Goal: Check status: Check status

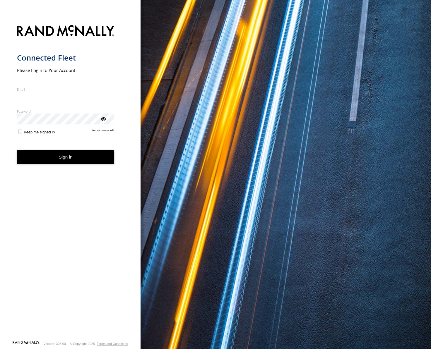
type input "**********"
click at [66, 161] on button "Sign in" at bounding box center [65, 157] width 97 height 14
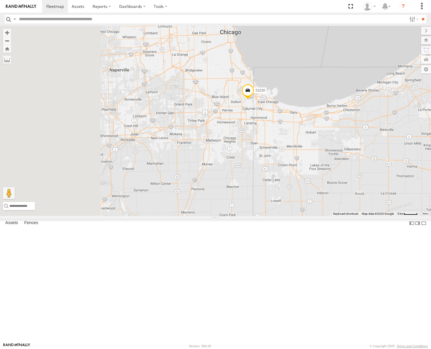
drag, startPoint x: 218, startPoint y: 193, endPoint x: 307, endPoint y: 183, distance: 89.2
click at [307, 183] on div "53217 53230 53247 53291 53265 53235 53271 53272 53151 53258 53203 53289 53205" at bounding box center [215, 121] width 431 height 190
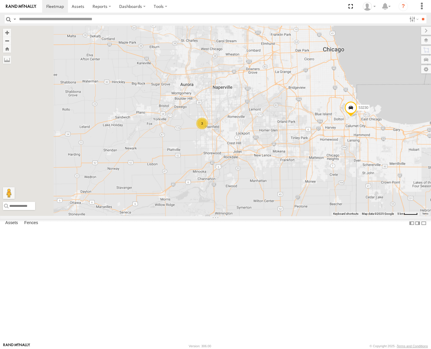
drag, startPoint x: 248, startPoint y: 124, endPoint x: 294, endPoint y: 143, distance: 49.6
click at [294, 143] on div "53217 53230 53247 53291 53265 53235 53271 53272 53151 53258 53203 53289 53205 3" at bounding box center [215, 121] width 431 height 190
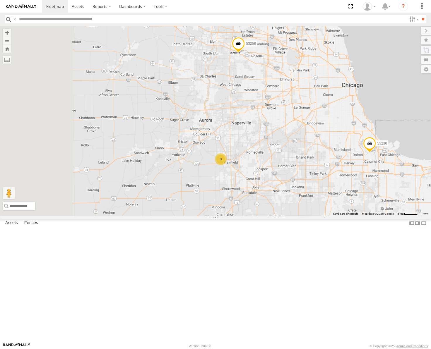
drag, startPoint x: 311, startPoint y: 131, endPoint x: 319, endPoint y: 152, distance: 23.0
click at [319, 152] on div "53217 53230 53247 53291 53265 53235 53271 53272 53151 53258 53203 53289 53205 3" at bounding box center [215, 121] width 431 height 190
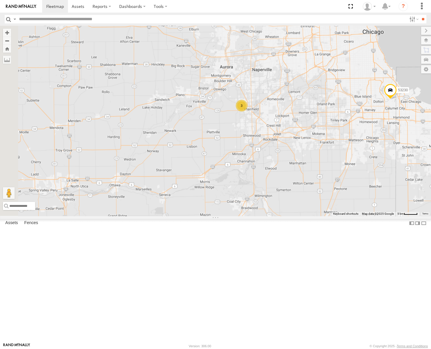
drag, startPoint x: 322, startPoint y: 170, endPoint x: 343, endPoint y: 116, distance: 57.4
click at [343, 116] on div "53217 53230 53247 53291 53265 53235 53271 53272 53151 53258 53203 53289 53205 3" at bounding box center [215, 121] width 431 height 190
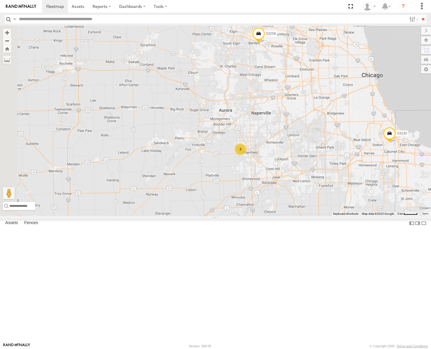
drag, startPoint x: 338, startPoint y: 111, endPoint x: 336, endPoint y: 146, distance: 35.5
click at [336, 146] on div "53217 53230 53247 53291 53265 53235 53271 53272 53151 53258 53203 53289 53205 3" at bounding box center [215, 121] width 431 height 190
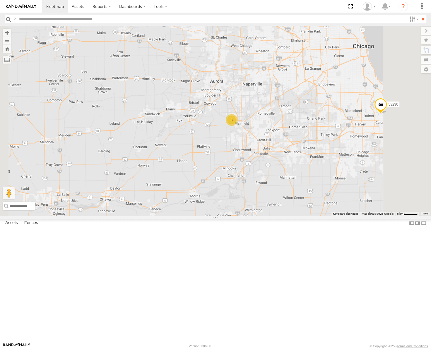
drag, startPoint x: 301, startPoint y: 148, endPoint x: 304, endPoint y: 100, distance: 48.1
click at [304, 100] on div "53217 53230 53247 53291 53265 53235 53271 53272 53151 53258 53203 53289 53205 3" at bounding box center [215, 121] width 431 height 190
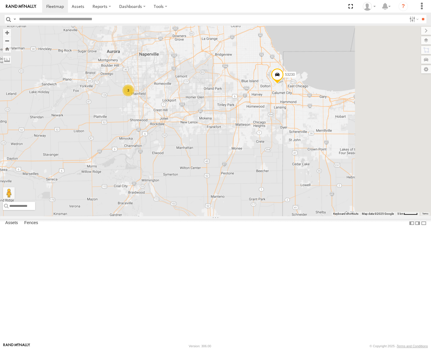
drag, startPoint x: 365, startPoint y: 167, endPoint x: 260, endPoint y: 153, distance: 106.5
click at [260, 154] on div "53217 53230 53247 53291 53265 53235 53271 53272 53151 53258 53203 53289 53205 3" at bounding box center [215, 121] width 431 height 190
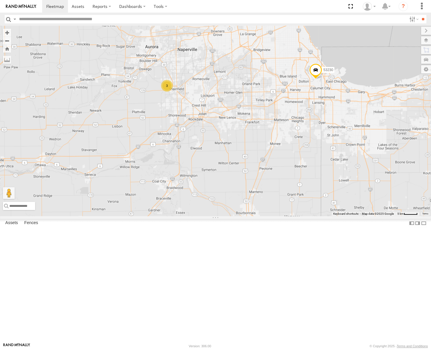
drag, startPoint x: 308, startPoint y: 142, endPoint x: 335, endPoint y: 142, distance: 26.9
click at [335, 142] on div "53217 53230 53247 53291 53265 53235 53271 53272 53151 53258 53203 53289 53205 3" at bounding box center [215, 121] width 431 height 190
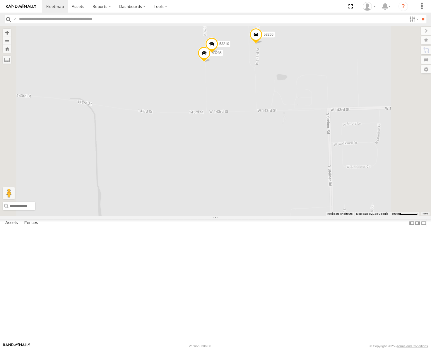
drag, startPoint x: 293, startPoint y: 113, endPoint x: 303, endPoint y: 125, distance: 15.6
click at [303, 125] on div "53217 53230 53247 53291 53265 53235 53271 53272 53151 53258 53203 53289 53205 5…" at bounding box center [215, 121] width 431 height 190
click at [423, 39] on label at bounding box center [419, 40] width 21 height 8
click at [0, 0] on span "Basemaps" at bounding box center [0, 0] width 0 height 0
click at [0, 0] on span "Satellite" at bounding box center [0, 0] width 0 height 0
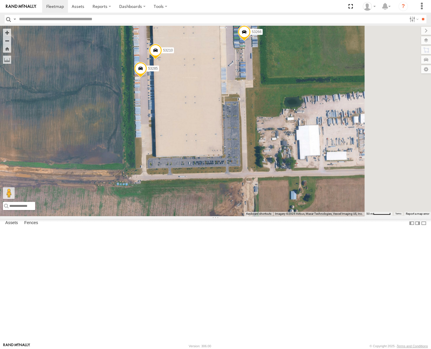
drag, startPoint x: 322, startPoint y: 119, endPoint x: 272, endPoint y: 143, distance: 55.4
click at [272, 143] on div "53217 53230 53247 53291 53265 53235 53271 53272 53151 53258 53203 53289 53205 5…" at bounding box center [215, 121] width 431 height 190
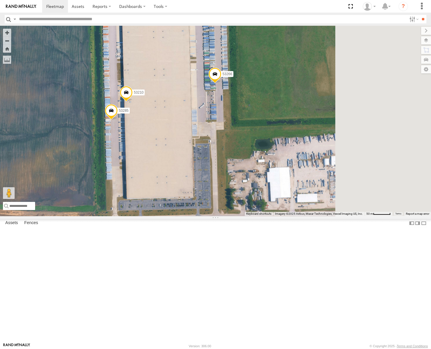
drag, startPoint x: 275, startPoint y: 167, endPoint x: 258, endPoint y: 196, distance: 34.4
click at [258, 196] on div "53217 53230 53247 53291 53265 53235 53271 53272 53151 53258 53203 53289 53205 5…" at bounding box center [215, 121] width 431 height 190
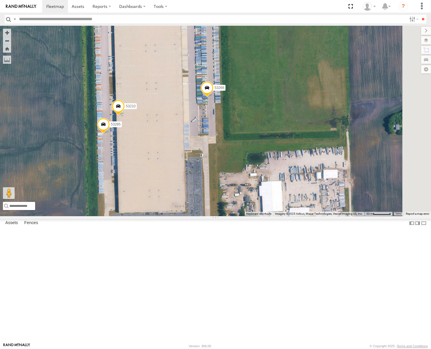
click at [213, 97] on span at bounding box center [206, 89] width 13 height 16
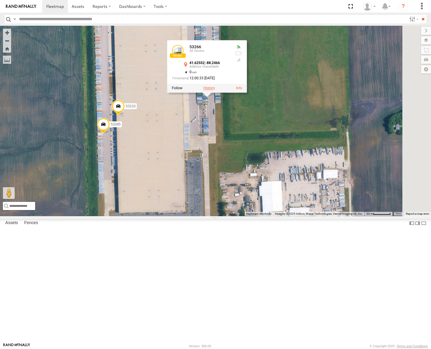
click at [215, 90] on label at bounding box center [208, 88] width 11 height 4
type input "**********"
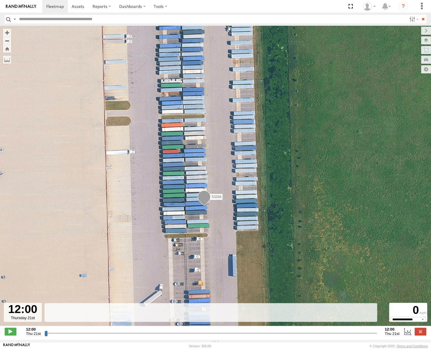
drag, startPoint x: 46, startPoint y: 336, endPoint x: 151, endPoint y: 315, distance: 107.0
click at [151, 330] on input "range" at bounding box center [210, 333] width 332 height 6
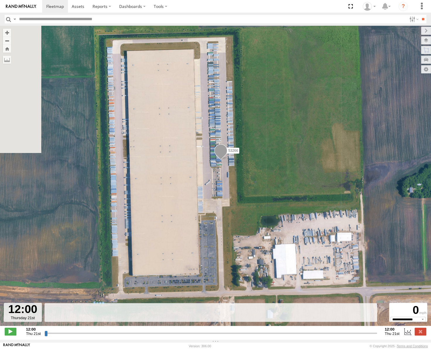
drag, startPoint x: 145, startPoint y: 135, endPoint x: 239, endPoint y: 116, distance: 96.1
click at [239, 116] on div "53266" at bounding box center [215, 179] width 431 height 306
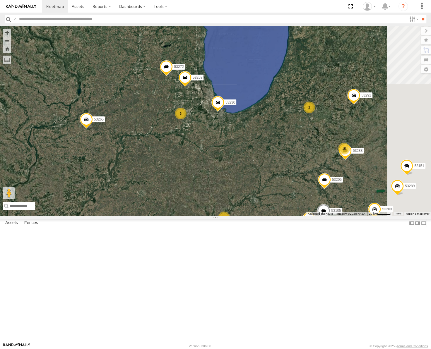
drag, startPoint x: 229, startPoint y: 162, endPoint x: 285, endPoint y: 156, distance: 56.5
click at [285, 156] on div "53217 53230 53247 53291 53265 53235 53271 53272 53151 53258 53203 53289 53205 1…" at bounding box center [215, 121] width 431 height 190
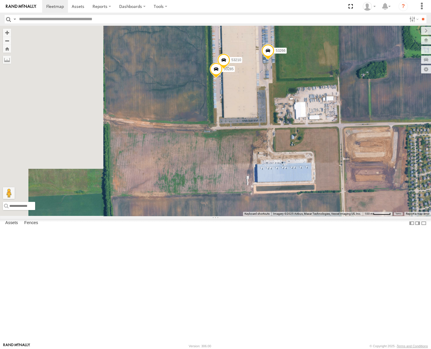
drag, startPoint x: 249, startPoint y: 129, endPoint x: 338, endPoint y: 161, distance: 94.8
click at [339, 161] on div "53217 53230 53247 53291 53265 53235 53271 53272 53151 53258 53203 53289 53205 5…" at bounding box center [215, 121] width 431 height 190
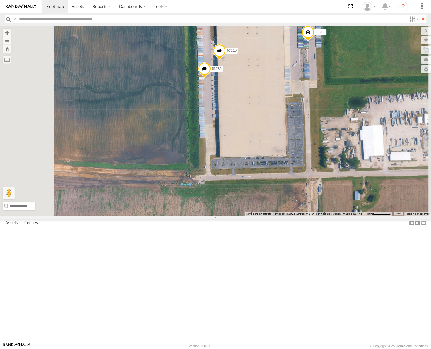
click at [226, 60] on span at bounding box center [219, 52] width 13 height 16
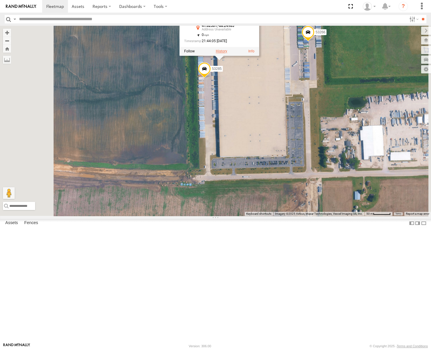
click at [227, 53] on label at bounding box center [221, 51] width 11 height 4
type input "**********"
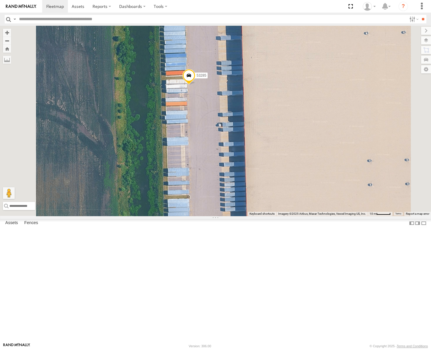
click at [195, 85] on span at bounding box center [188, 77] width 13 height 16
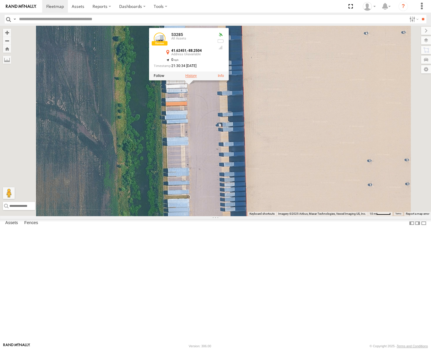
click at [197, 78] on label at bounding box center [190, 76] width 11 height 4
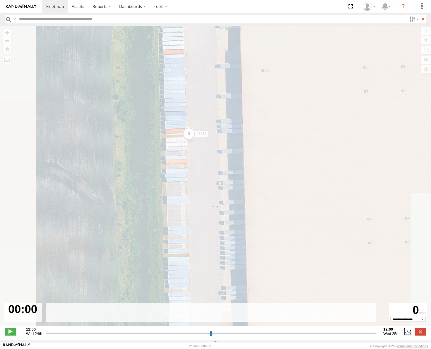
type input "**********"
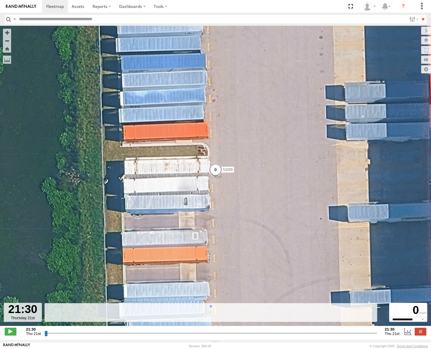
drag, startPoint x: 46, startPoint y: 335, endPoint x: 150, endPoint y: 307, distance: 107.4
click at [147, 330] on input "range" at bounding box center [210, 333] width 332 height 6
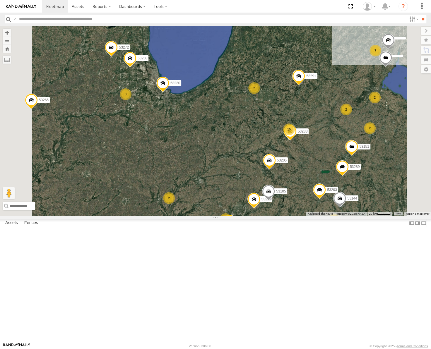
drag, startPoint x: 244, startPoint y: 166, endPoint x: 303, endPoint y: 154, distance: 59.8
click at [303, 154] on div "53217 53230 53247 53291 53265 53235 53271 53272 53151 53258 53203 53289 53205 2…" at bounding box center [215, 121] width 431 height 190
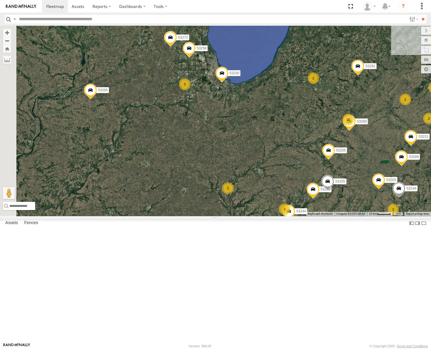
drag, startPoint x: 349, startPoint y: 140, endPoint x: 348, endPoint y: 168, distance: 27.8
click at [348, 168] on div "53217 53230 53247 53291 53265 53235 53271 53272 53151 53258 53203 53289 53205 2…" at bounding box center [215, 121] width 431 height 190
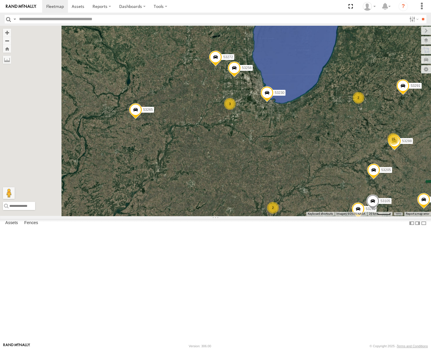
click at [255, 175] on div "53217 53230 53247 53291 53265 53235 53271 53272 53151 53258 53203 53289 53205 2…" at bounding box center [215, 121] width 431 height 190
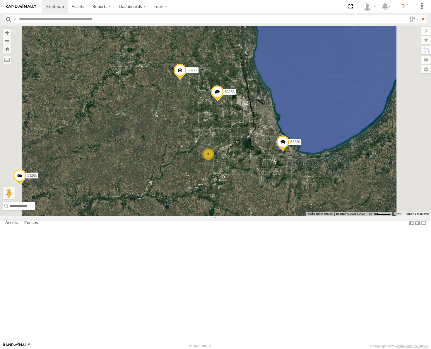
drag, startPoint x: 326, startPoint y: 113, endPoint x: 288, endPoint y: 127, distance: 40.3
click at [288, 127] on div "53217 53230 53247 53291 53265 53235 53271 53272 53151 53258 53203 53289 53205 5…" at bounding box center [215, 121] width 431 height 190
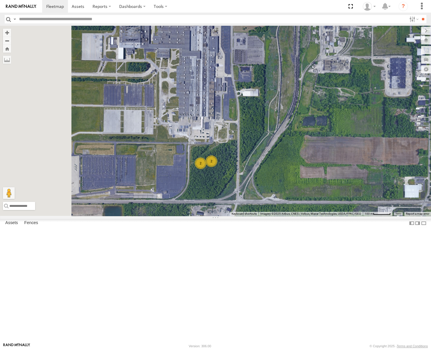
drag, startPoint x: 260, startPoint y: 182, endPoint x: 320, endPoint y: 168, distance: 61.4
click at [320, 168] on div "53230 53247 53291 53217 53265 53235 53271 53225 53151 53103 53203 53289 53221 5…" at bounding box center [215, 121] width 431 height 190
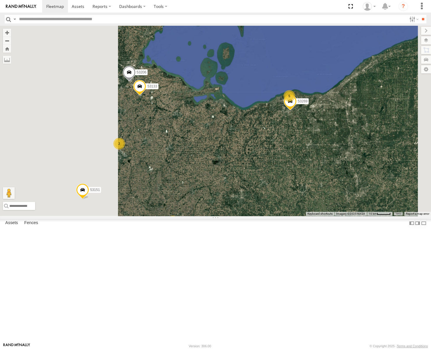
drag, startPoint x: 280, startPoint y: 123, endPoint x: 297, endPoint y: 130, distance: 19.0
click at [297, 130] on div "53230 53247 53291 53217 53265 53235 53271 53225 53151 53103 53203 53289 53221 5…" at bounding box center [215, 121] width 431 height 190
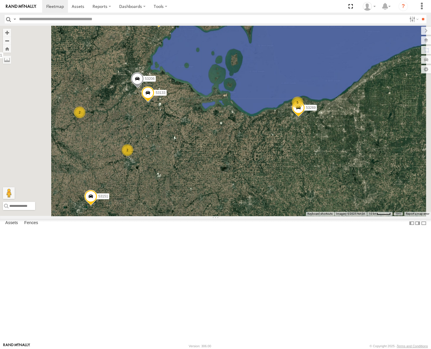
drag, startPoint x: 255, startPoint y: 99, endPoint x: 283, endPoint y: 121, distance: 35.6
click at [283, 121] on div "53230 53247 53291 53217 53265 53235 53271 53225 53151 53103 53203 53289 53221 5…" at bounding box center [215, 121] width 431 height 190
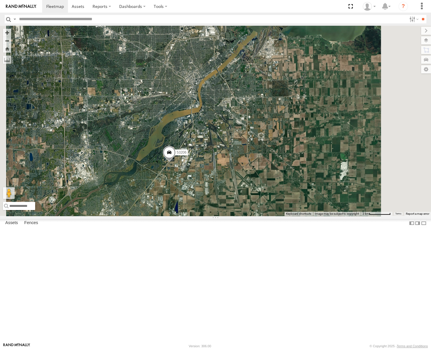
drag, startPoint x: 341, startPoint y: 191, endPoint x: 245, endPoint y: 204, distance: 96.8
click at [247, 204] on div "53230 53247 53291 53217 53265 53235 53271 53225 53151 53103 53203 53289 53221 5…" at bounding box center [215, 121] width 431 height 190
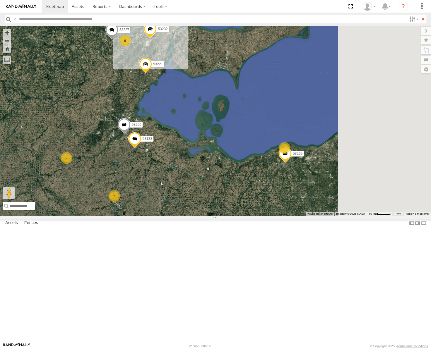
drag, startPoint x: 363, startPoint y: 229, endPoint x: 290, endPoint y: 227, distance: 73.2
click at [289, 216] on div "53230 53247 53291 53217 53265 53235 53271 53225 53151 53103 53203 53289 53221 5…" at bounding box center [215, 121] width 431 height 190
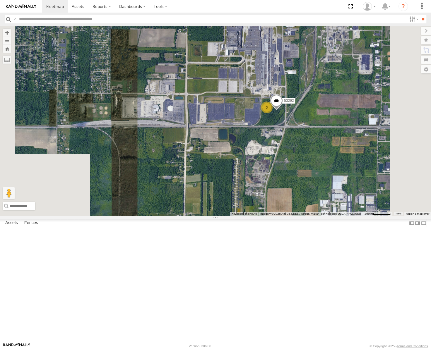
drag, startPoint x: 350, startPoint y: 191, endPoint x: 377, endPoint y: 142, distance: 55.9
click at [377, 142] on div "53230 53247 53291 53217 53265 53235 53271 53225 53151 53103 53203 53289 53221 5…" at bounding box center [215, 121] width 431 height 190
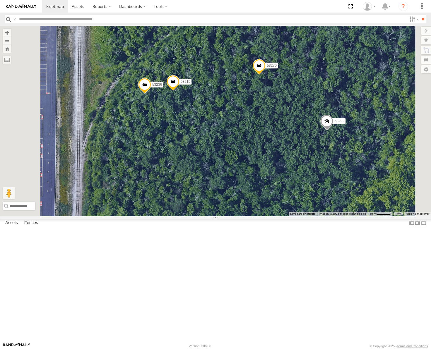
click at [333, 131] on span at bounding box center [326, 123] width 13 height 16
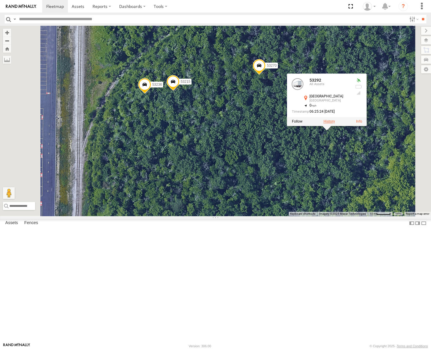
click at [335, 124] on label at bounding box center [328, 122] width 11 height 4
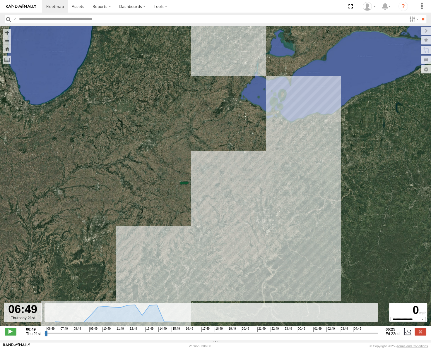
drag, startPoint x: 329, startPoint y: 170, endPoint x: 328, endPoint y: 186, distance: 15.9
click at [328, 186] on div "53292" at bounding box center [215, 179] width 431 height 306
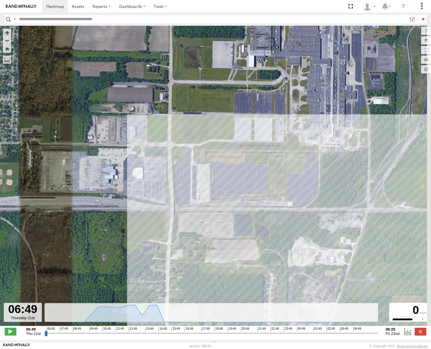
drag, startPoint x: 383, startPoint y: 184, endPoint x: 304, endPoint y: 149, distance: 86.1
click at [305, 150] on div "53292" at bounding box center [215, 179] width 431 height 306
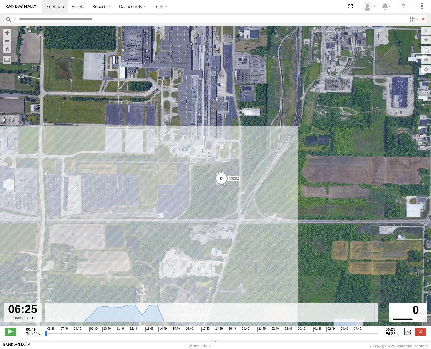
drag, startPoint x: 47, startPoint y: 336, endPoint x: 381, endPoint y: 340, distance: 334.3
type input "**********"
click at [378, 336] on input "range" at bounding box center [210, 333] width 333 height 6
click at [56, 6] on span at bounding box center [55, 7] width 18 height 6
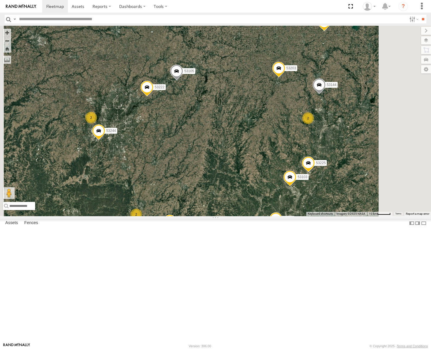
drag, startPoint x: 254, startPoint y: 205, endPoint x: 289, endPoint y: 120, distance: 91.9
click at [289, 120] on div "53217 53230 53247 53291 53265 53235 53271 53272 53151 53258 53203 53289 53205 5…" at bounding box center [215, 121] width 431 height 190
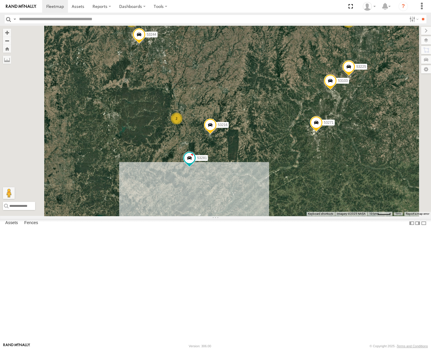
drag, startPoint x: 311, startPoint y: 260, endPoint x: 318, endPoint y: 193, distance: 67.4
click at [318, 195] on div "53217 53230 53247 53291 53265 53235 53271 53272 53151 53258 53203 53289 53205 5…" at bounding box center [215, 121] width 431 height 190
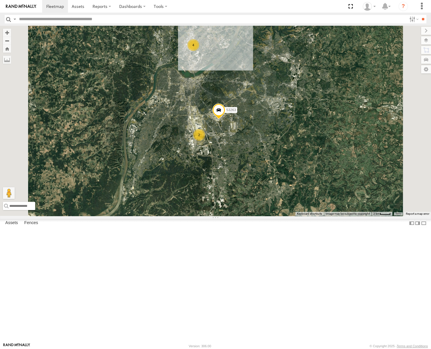
drag, startPoint x: 292, startPoint y: 93, endPoint x: 304, endPoint y: 137, distance: 46.2
click at [304, 137] on div "53217 53230 53247 53291 53265 53235 53271 53272 53151 53258 53203 53289 53205 5…" at bounding box center [215, 121] width 431 height 190
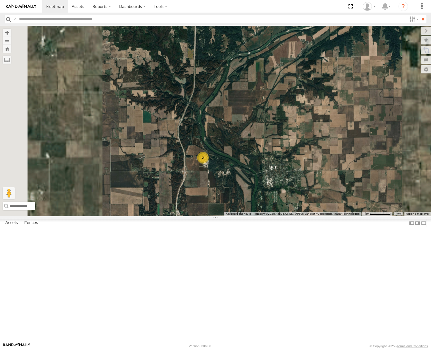
drag, startPoint x: 230, startPoint y: 229, endPoint x: 276, endPoint y: 150, distance: 90.9
click at [276, 151] on div "53271 53272 53230 53247 53151 53258 53203 53289 53133 53291 53217 53265 53235 5…" at bounding box center [215, 121] width 431 height 190
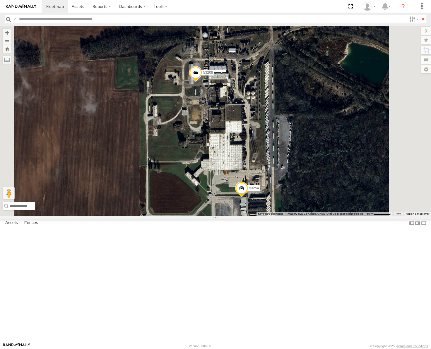
click at [202, 82] on span at bounding box center [195, 74] width 13 height 16
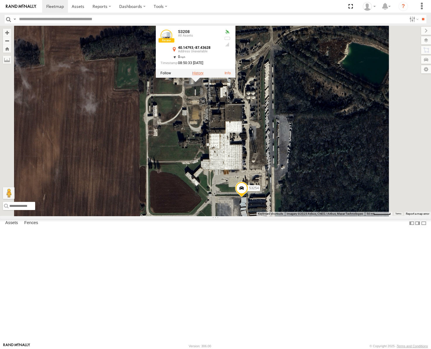
click at [203, 75] on label at bounding box center [197, 73] width 11 height 4
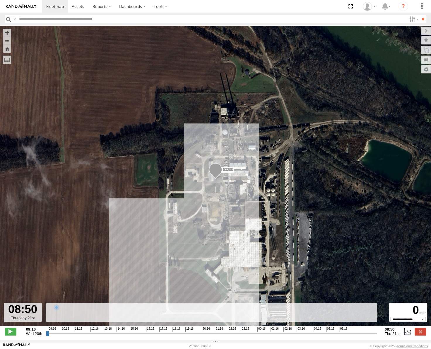
drag, startPoint x: 48, startPoint y: 335, endPoint x: 405, endPoint y: 343, distance: 357.2
type input "**********"
click at [377, 336] on input "range" at bounding box center [211, 333] width 331 height 6
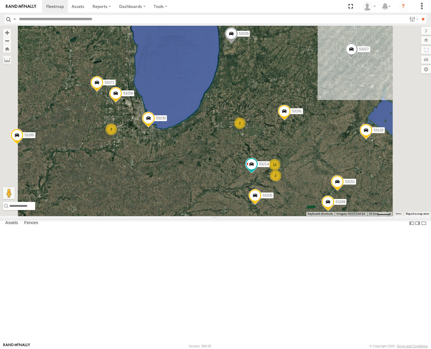
drag, startPoint x: 330, startPoint y: 162, endPoint x: 302, endPoint y: 177, distance: 32.6
click at [302, 177] on div "53230 53247 53291 53217 53265 53235 53271 53272 53151 53258 53203 53289 53133 5…" at bounding box center [215, 121] width 431 height 190
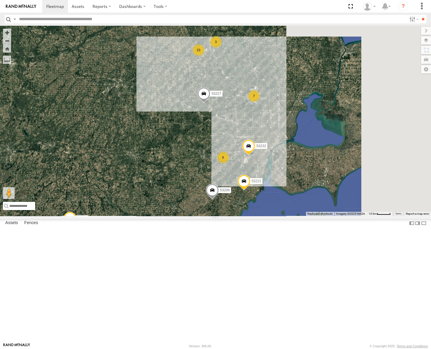
drag, startPoint x: 388, startPoint y: 159, endPoint x: 299, endPoint y: 184, distance: 92.4
click at [299, 184] on div "53230 53247 53291 53217 53265 53235 53271 53272 53151 53258 53203 53289 53133 5…" at bounding box center [215, 121] width 431 height 190
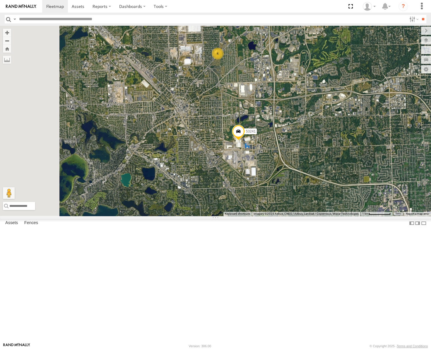
drag, startPoint x: 312, startPoint y: 142, endPoint x: 328, endPoint y: 163, distance: 26.2
click at [328, 163] on div "53230 53247 53291 53217 53265 53235 53271 53272 53151 53258 53203 53289 53133 5…" at bounding box center [215, 121] width 431 height 190
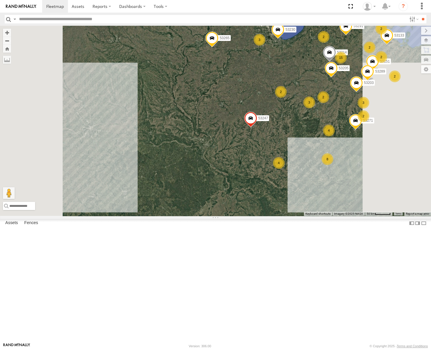
drag, startPoint x: 185, startPoint y: 214, endPoint x: 302, endPoint y: 200, distance: 117.6
click at [310, 200] on div "53230 53247 53291 53217 53265 53235 2 4 15 7 53271 8 4 26 7 3 53272 3 3 2 53151…" at bounding box center [215, 121] width 431 height 190
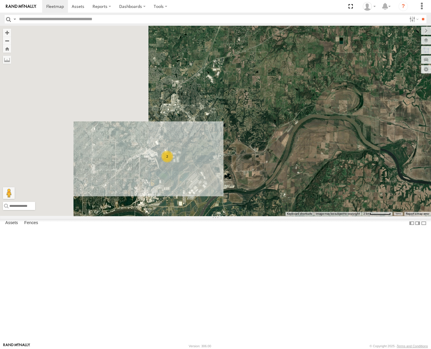
drag, startPoint x: 217, startPoint y: 223, endPoint x: 310, endPoint y: 173, distance: 105.7
click at [310, 173] on div "53230 53247 53291 53217 53265 53235 53271 53272 53151 53258 53203 53289 53133 5…" at bounding box center [215, 121] width 431 height 190
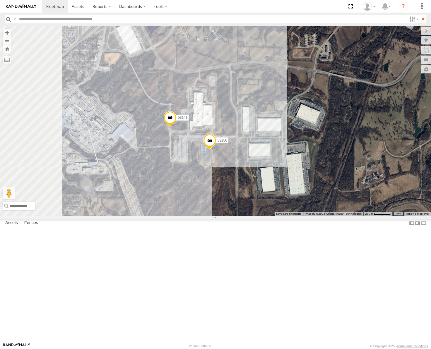
drag, startPoint x: 240, startPoint y: 192, endPoint x: 248, endPoint y: 188, distance: 9.2
click at [248, 188] on div "53230 53247 53291 53217 53265 53235 53271 53272 53151 53258 53203 53289 53133 5…" at bounding box center [215, 121] width 431 height 190
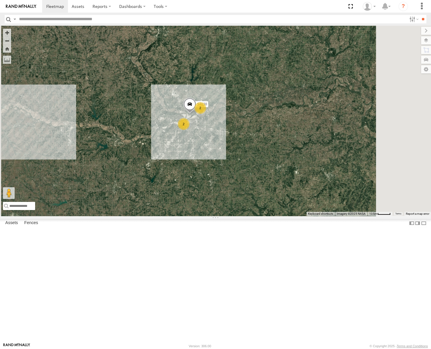
drag, startPoint x: 328, startPoint y: 134, endPoint x: 253, endPoint y: 184, distance: 90.1
click at [255, 186] on div "53230 53247 53291 53217 53265 53235 53271 53272 53151 53258 53203 53289 53133 5…" at bounding box center [215, 121] width 431 height 190
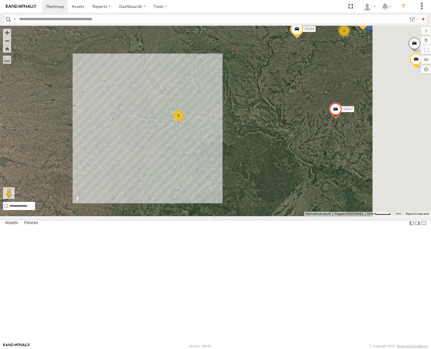
drag, startPoint x: 330, startPoint y: 164, endPoint x: 262, endPoint y: 179, distance: 69.8
click at [265, 179] on div "53230 53247 53291 53217 53265 53235 53271 53272 53151 53258 53203 53289 53133 5…" at bounding box center [215, 121] width 431 height 190
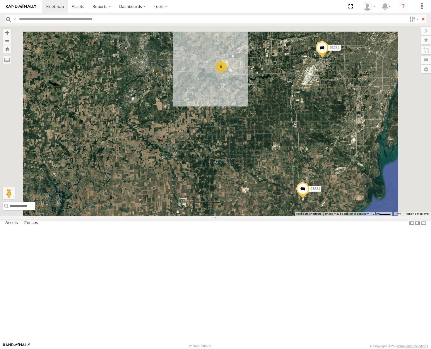
drag, startPoint x: 325, startPoint y: 113, endPoint x: 349, endPoint y: 205, distance: 95.4
click at [352, 211] on div "53230 53247 53291 53217 53265 53235 53206 53151 53221 53133 53227 53288 53232 5" at bounding box center [215, 121] width 431 height 190
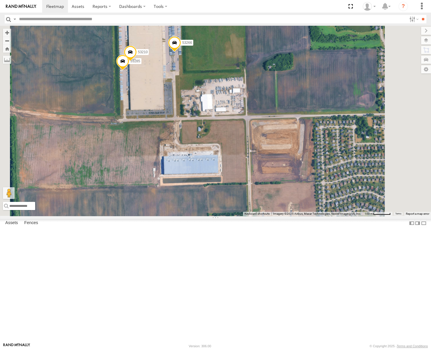
drag, startPoint x: 240, startPoint y: 133, endPoint x: 278, endPoint y: 126, distance: 38.7
click at [278, 126] on div "53230 53247 53291 53217 53265 53235 53271 53216 53272 53222 53258 53103 53203 5…" at bounding box center [215, 121] width 431 height 190
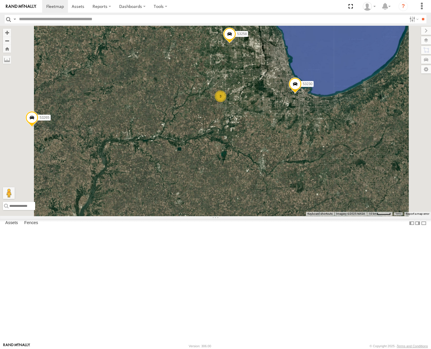
drag, startPoint x: 342, startPoint y: 237, endPoint x: 313, endPoint y: 155, distance: 86.6
click at [319, 162] on div "53230 53247 53291 53217 53265 53235 53271 53216 53272 53222 53258 53103 53203 5…" at bounding box center [215, 121] width 431 height 190
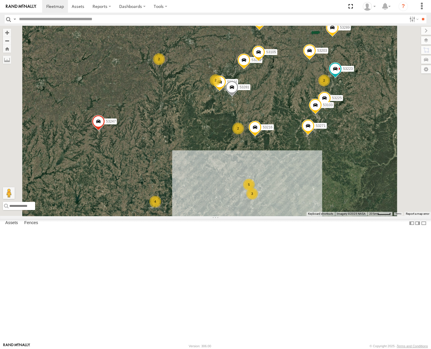
drag, startPoint x: 384, startPoint y: 222, endPoint x: 347, endPoint y: 222, distance: 36.3
click at [347, 216] on div "53230 53247 53291 53217 53265 53235 53271 53272 53258 53203 53214 53205 53151 5…" at bounding box center [215, 121] width 431 height 190
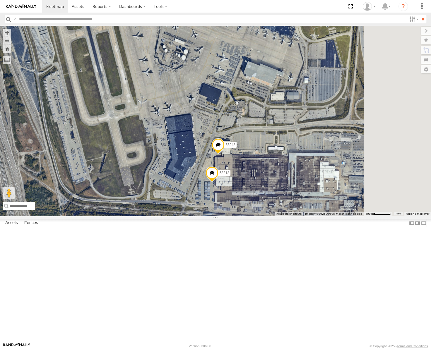
drag, startPoint x: 360, startPoint y: 201, endPoint x: 317, endPoint y: 222, distance: 47.4
click at [318, 216] on div "53230 53247 53291 53217 53265 53235 53271 53272 53258 53203 53214 53205 53151 5…" at bounding box center [215, 121] width 431 height 190
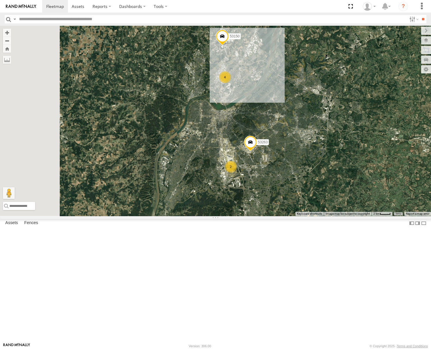
drag, startPoint x: 323, startPoint y: 250, endPoint x: 340, endPoint y: 233, distance: 23.2
click at [340, 216] on div "53230 53247 53291 53217 53265 53235 53271 53272 53151 53258 53203 53289 53221 5…" at bounding box center [215, 121] width 431 height 190
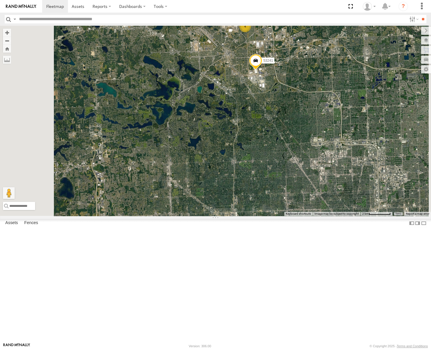
drag, startPoint x: 288, startPoint y: 99, endPoint x: 312, endPoint y: 155, distance: 61.4
click at [312, 155] on div "53230 53247 53291 53217 53265 53235 53271 53272 53151 53258 53203 53289 53133 5…" at bounding box center [215, 121] width 431 height 190
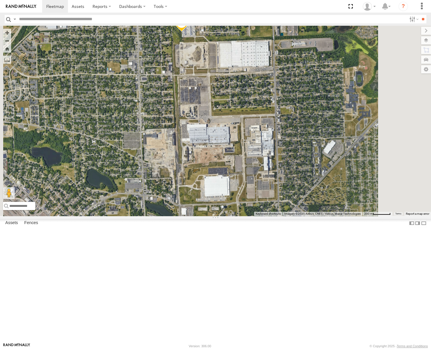
drag, startPoint x: 323, startPoint y: 126, endPoint x: 294, endPoint y: 112, distance: 32.9
click at [299, 116] on div "53230 53247 53291 53217 53265 53235 53271 53272 53151 53258 53203 53289 53133 5…" at bounding box center [215, 121] width 431 height 190
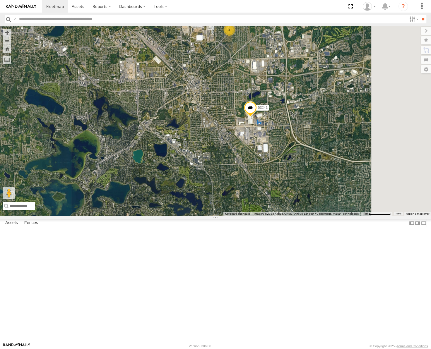
drag, startPoint x: 359, startPoint y: 162, endPoint x: 359, endPoint y: 134, distance: 27.5
click at [359, 134] on div "53230 53247 53291 53217 53265 53235 53271 53272 53151 53258 53203 53289 53133 5…" at bounding box center [215, 121] width 431 height 190
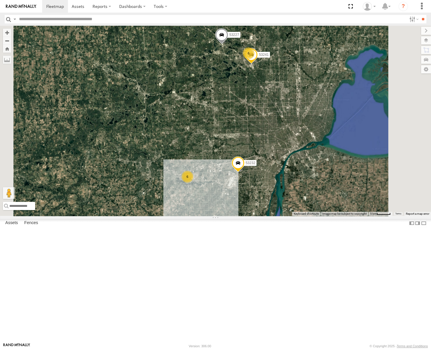
drag, startPoint x: 360, startPoint y: 200, endPoint x: 355, endPoint y: 162, distance: 38.9
click at [355, 162] on div "53230 53247 53291 53217 53265 53235 53271 53272 53151 53258 53203 53289 53133 5…" at bounding box center [215, 121] width 431 height 190
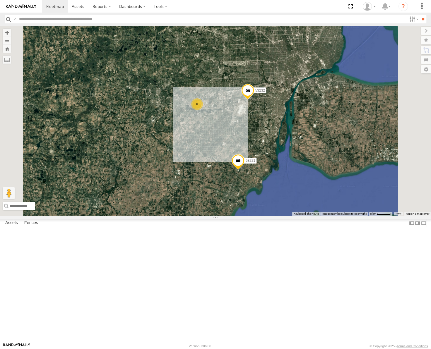
drag, startPoint x: 354, startPoint y: 224, endPoint x: 367, endPoint y: 180, distance: 45.9
click at [367, 180] on div "53230 53247 53291 53217 53265 53235 53271 53272 53151 53258 53203 53289 53133 5…" at bounding box center [215, 121] width 431 height 190
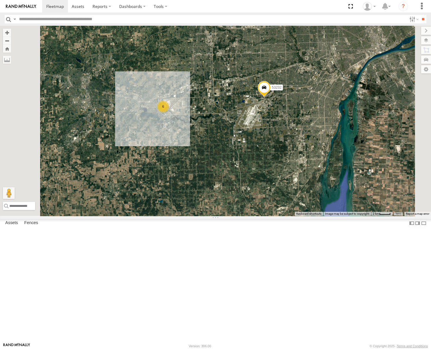
drag, startPoint x: 374, startPoint y: 226, endPoint x: 360, endPoint y: 182, distance: 46.1
click at [360, 184] on div "53230 53247 53291 53217 53265 53235 53271 53272 53151 53258 53203 53289 53133 5…" at bounding box center [215, 121] width 431 height 190
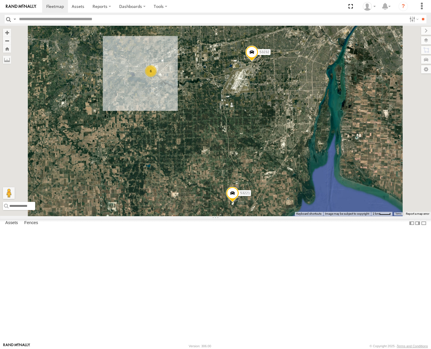
drag, startPoint x: 360, startPoint y: 195, endPoint x: 363, endPoint y: 160, distance: 35.0
click at [363, 161] on div "53230 53247 53291 53217 53265 53235 53271 53272 53151 53258 53203 53289 53133 5…" at bounding box center [215, 121] width 431 height 190
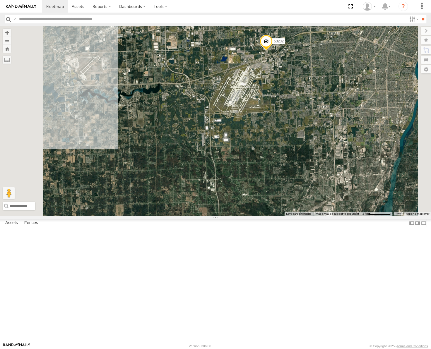
drag, startPoint x: 344, startPoint y: 113, endPoint x: 348, endPoint y: 141, distance: 28.4
click at [348, 141] on div "53230 53247 53291 53217 53265 53235 53271 53272 53151 53258 53203 53289 53133 5…" at bounding box center [215, 121] width 431 height 190
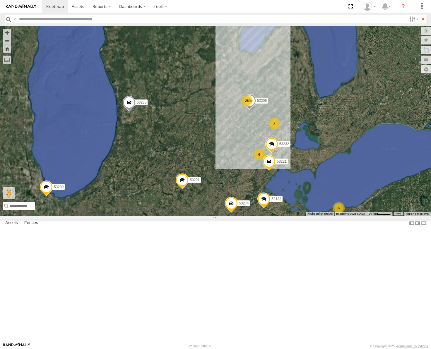
drag, startPoint x: 266, startPoint y: 141, endPoint x: 394, endPoint y: 194, distance: 139.1
click at [396, 196] on div "53230 53247 53291 53217 53265 53235 53271 53151 53203 53289 53133 53253 53274 5…" at bounding box center [215, 121] width 431 height 190
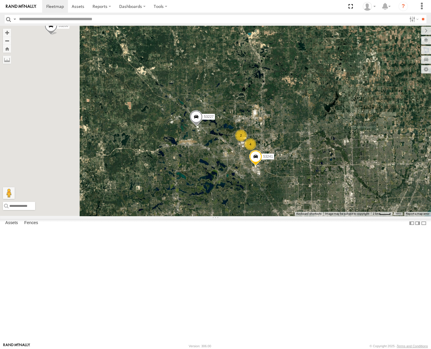
drag, startPoint x: 330, startPoint y: 152, endPoint x: 409, endPoint y: 238, distance: 115.8
click at [409, 216] on div "53230 53247 53291 53217 53265 53235 53271 53151 53203 53289 53133 53253 53274 5…" at bounding box center [215, 121] width 431 height 190
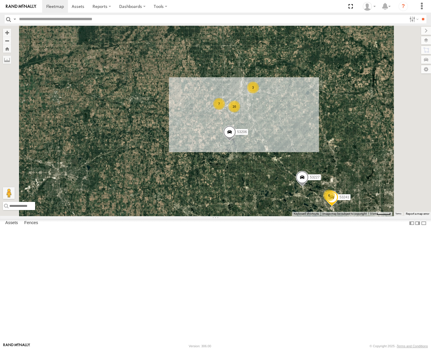
drag, startPoint x: 375, startPoint y: 146, endPoint x: 368, endPoint y: 196, distance: 50.4
click at [369, 196] on div "53230 53247 53291 53217 53265 53235 53271 53151 53203 53289 53133 53253 53274 5…" at bounding box center [215, 121] width 431 height 190
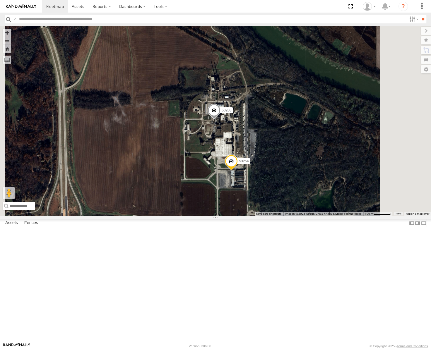
click at [238, 171] on span at bounding box center [231, 163] width 13 height 16
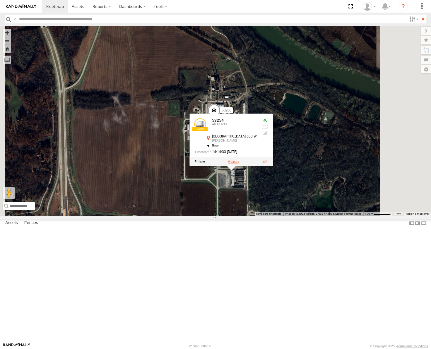
click at [239, 164] on label at bounding box center [233, 162] width 11 height 4
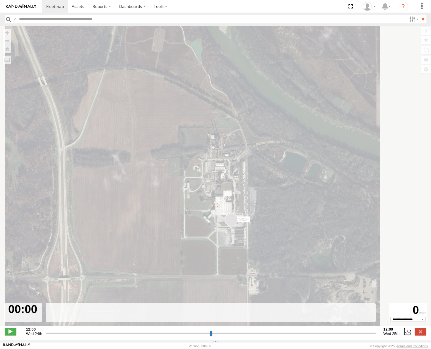
type input "**********"
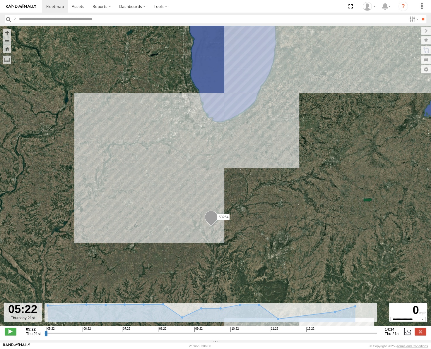
drag, startPoint x: 263, startPoint y: 235, endPoint x: 319, endPoint y: 176, distance: 81.2
click at [319, 176] on div "53254" at bounding box center [215, 179] width 431 height 306
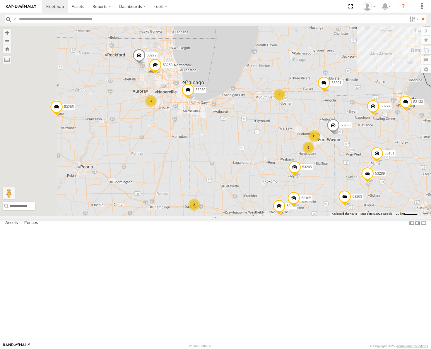
drag, startPoint x: 289, startPoint y: 161, endPoint x: 282, endPoint y: 151, distance: 12.7
click at [283, 154] on div "53217 53230 53247 53291 53265 53235 53271 53151 53203 53289 53133 53253 53274 5…" at bounding box center [215, 121] width 431 height 190
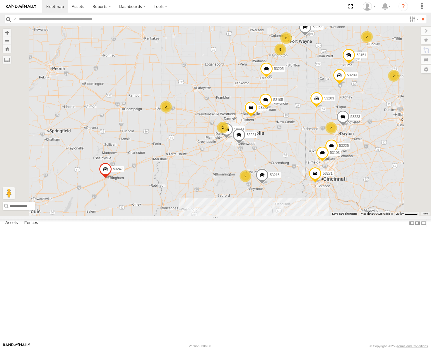
drag, startPoint x: 255, startPoint y: 148, endPoint x: 294, endPoint y: 139, distance: 39.8
click at [294, 139] on div "53217 53230 53247 53291 53265 53235 53271 53151 53203 53289 53133 53253 53274 5…" at bounding box center [215, 121] width 431 height 190
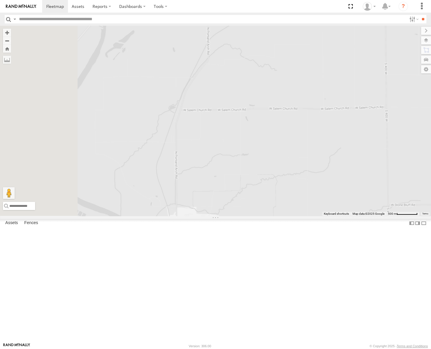
drag, startPoint x: 314, startPoint y: 167, endPoint x: 360, endPoint y: 129, distance: 59.9
click at [360, 130] on div "53217 53230 53247 53291 53265 53235 53271 53151 53203 53289 53133 53253 53274 5…" at bounding box center [215, 121] width 431 height 190
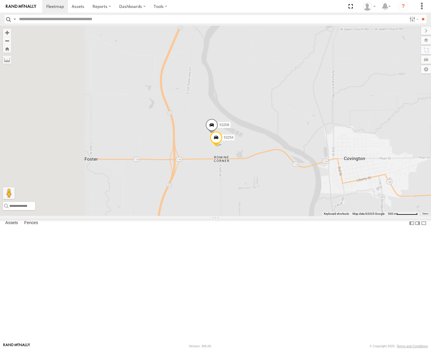
drag, startPoint x: 227, startPoint y: 228, endPoint x: 341, endPoint y: 183, distance: 122.2
click at [341, 183] on div "53217 53230 53247 53291 53265 53235 53271 53151 53203 53289 53133 53253 53274 5…" at bounding box center [215, 121] width 431 height 190
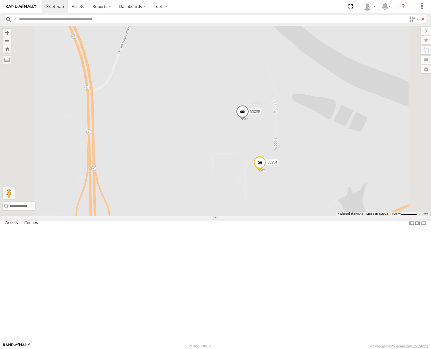
click at [249, 121] on span at bounding box center [242, 113] width 13 height 16
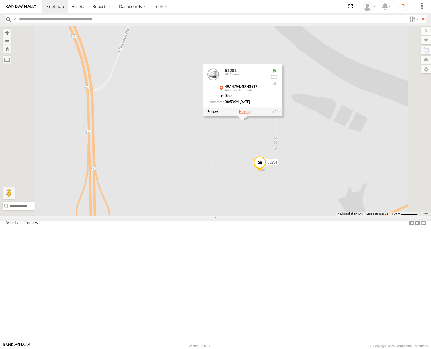
click at [250, 114] on label at bounding box center [244, 112] width 11 height 4
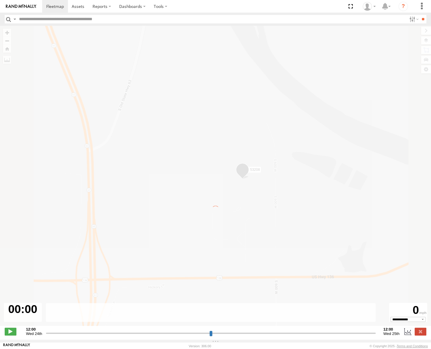
type input "**********"
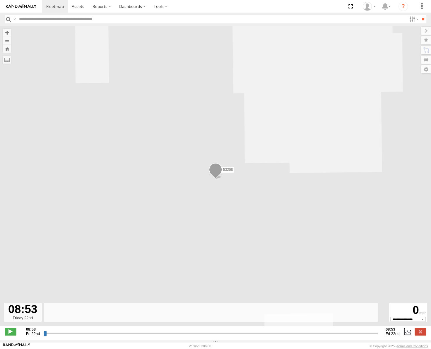
drag, startPoint x: 46, startPoint y: 335, endPoint x: 72, endPoint y: 336, distance: 26.4
click at [72, 336] on input "range" at bounding box center [211, 333] width 334 height 6
drag, startPoint x: 44, startPoint y: 337, endPoint x: 102, endPoint y: 300, distance: 68.0
click at [122, 330] on input "range" at bounding box center [211, 333] width 334 height 6
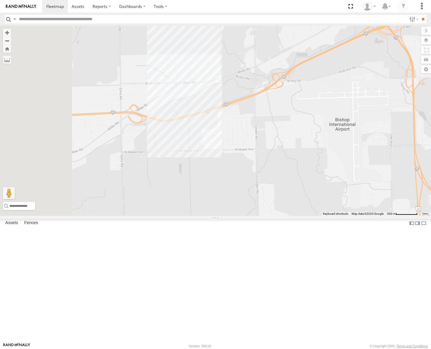
drag, startPoint x: 196, startPoint y: 114, endPoint x: 348, endPoint y: 137, distance: 153.9
click at [348, 137] on div "53247 53291 53217 53269 53265 53235 53271 53230 53151 53203 53289 53133 53253 5…" at bounding box center [215, 121] width 431 height 190
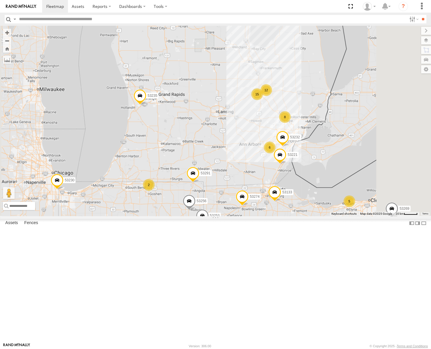
drag, startPoint x: 308, startPoint y: 163, endPoint x: 373, endPoint y: 115, distance: 80.5
click at [373, 115] on div "53247 53291 53217 53269 53265 53235 53271 53230 53151 53203 53289 53133 53253 5…" at bounding box center [215, 121] width 431 height 190
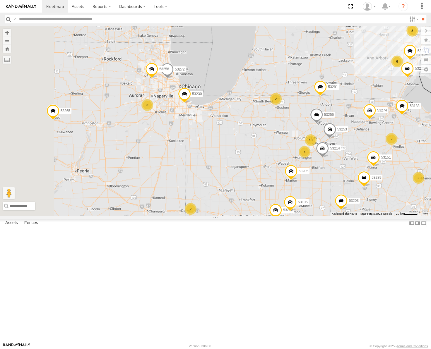
drag, startPoint x: 220, startPoint y: 159, endPoint x: 231, endPoint y: 161, distance: 11.4
click at [231, 161] on div "53247 53291 53217 53269 53265 53235 53271 53230 53151 53203 53289 53133 53253 5…" at bounding box center [215, 121] width 431 height 190
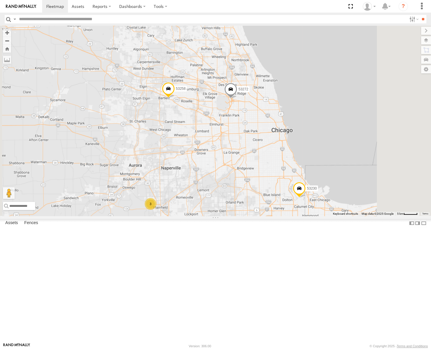
drag, startPoint x: 266, startPoint y: 207, endPoint x: 275, endPoint y: 173, distance: 35.7
click at [275, 175] on div "53247 53291 53217 53269 53265 53235 53271 53230 53151 53203 53289 53133 53253 5…" at bounding box center [215, 121] width 431 height 190
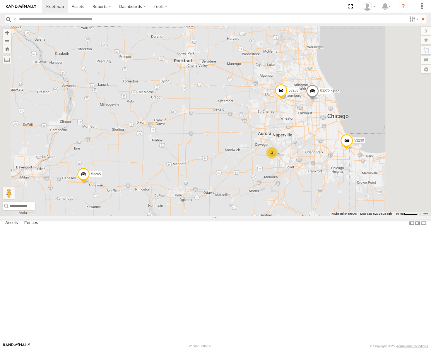
drag, startPoint x: 386, startPoint y: 172, endPoint x: 354, endPoint y: 186, distance: 35.0
click at [356, 189] on div "53247 53291 53217 53269 53265 53235 53271 53230 53151 53203 53289 53133 53253 5…" at bounding box center [215, 121] width 431 height 190
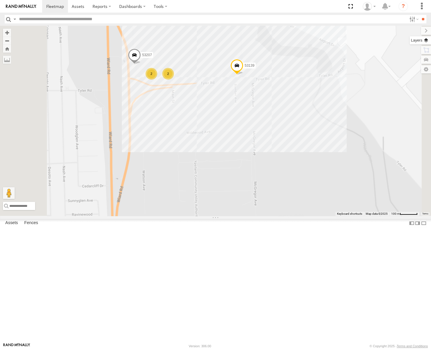
click at [427, 38] on label at bounding box center [419, 40] width 21 height 8
click at [0, 0] on span "Basemaps" at bounding box center [0, 0] width 0 height 0
click at [0, 0] on span "Satellite" at bounding box center [0, 0] width 0 height 0
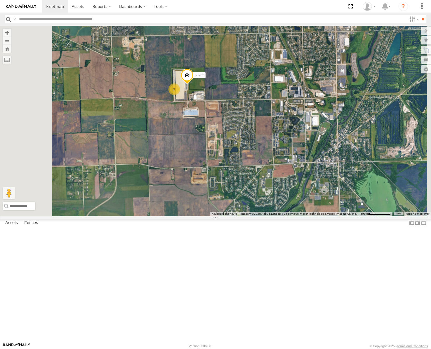
click at [0, 0] on span "Roadmap" at bounding box center [0, 0] width 0 height 0
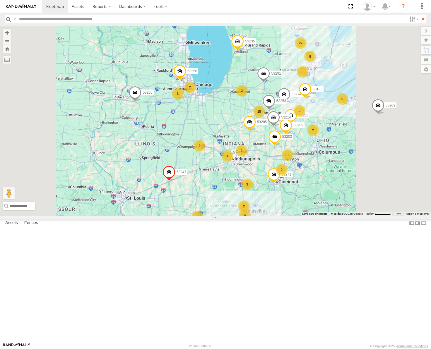
drag, startPoint x: 306, startPoint y: 136, endPoint x: 253, endPoint y: 150, distance: 54.8
click at [253, 150] on div "53247 53291 53217 53269 53274 53265 53235 53271 53151 53258 53203 53289 53133 5…" at bounding box center [215, 121] width 431 height 190
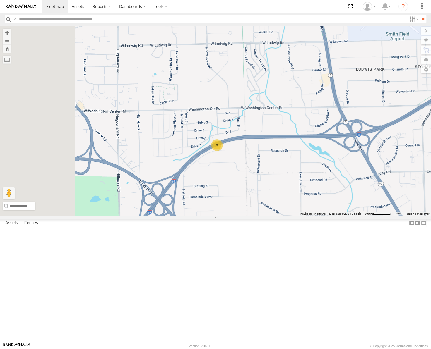
drag, startPoint x: 222, startPoint y: 161, endPoint x: 284, endPoint y: 189, distance: 68.0
click at [284, 189] on div "53247 53291 53217 53269 53274 53265 53235 53271 53151 53258 53203 53289 53133 5…" at bounding box center [215, 121] width 431 height 190
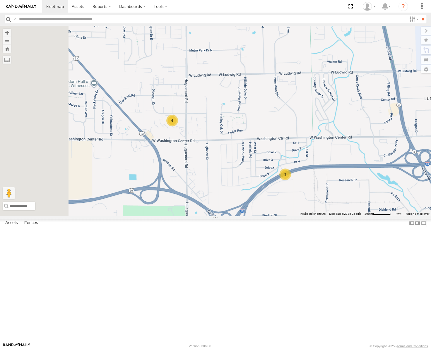
drag, startPoint x: 266, startPoint y: 181, endPoint x: 273, endPoint y: 184, distance: 7.9
click at [273, 184] on div "53247 53291 53217 53269 53274 53265 53235 53271 53151 53258 53203 53289 53133 5…" at bounding box center [215, 121] width 431 height 190
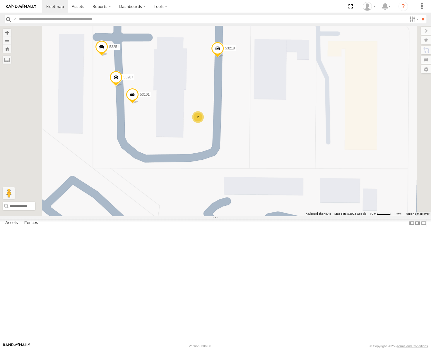
drag, startPoint x: 265, startPoint y: 144, endPoint x: 284, endPoint y: 146, distance: 19.4
click at [284, 146] on div "53247 53291 53217 53269 53274 53265 53235 53271 53151 53258 53203 53289 53133 5…" at bounding box center [215, 121] width 431 height 190
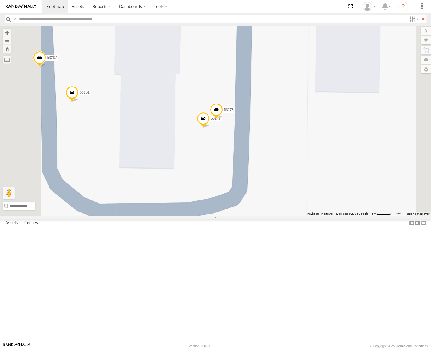
drag, startPoint x: 310, startPoint y: 147, endPoint x: 293, endPoint y: 137, distance: 19.9
click at [294, 138] on div "53247 53291 53217 53269 53274 53265 53235 53271 53151 53258 53203 53289 53133 5…" at bounding box center [215, 121] width 431 height 190
